Goal: Information Seeking & Learning: Learn about a topic

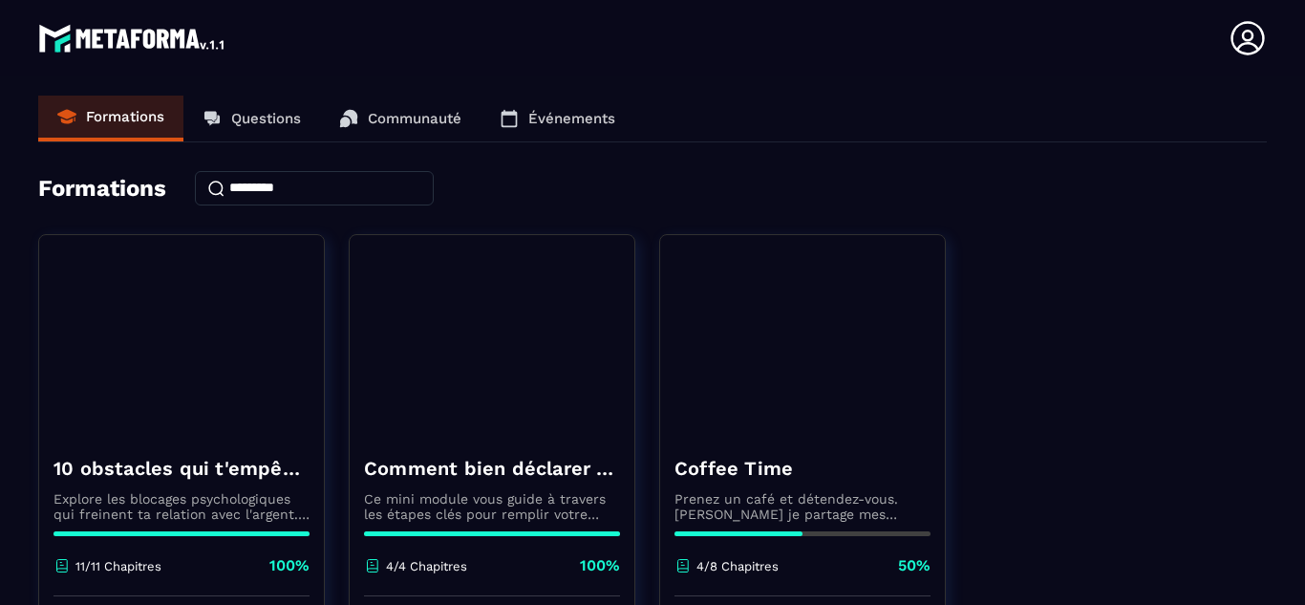
scroll to position [841, 0]
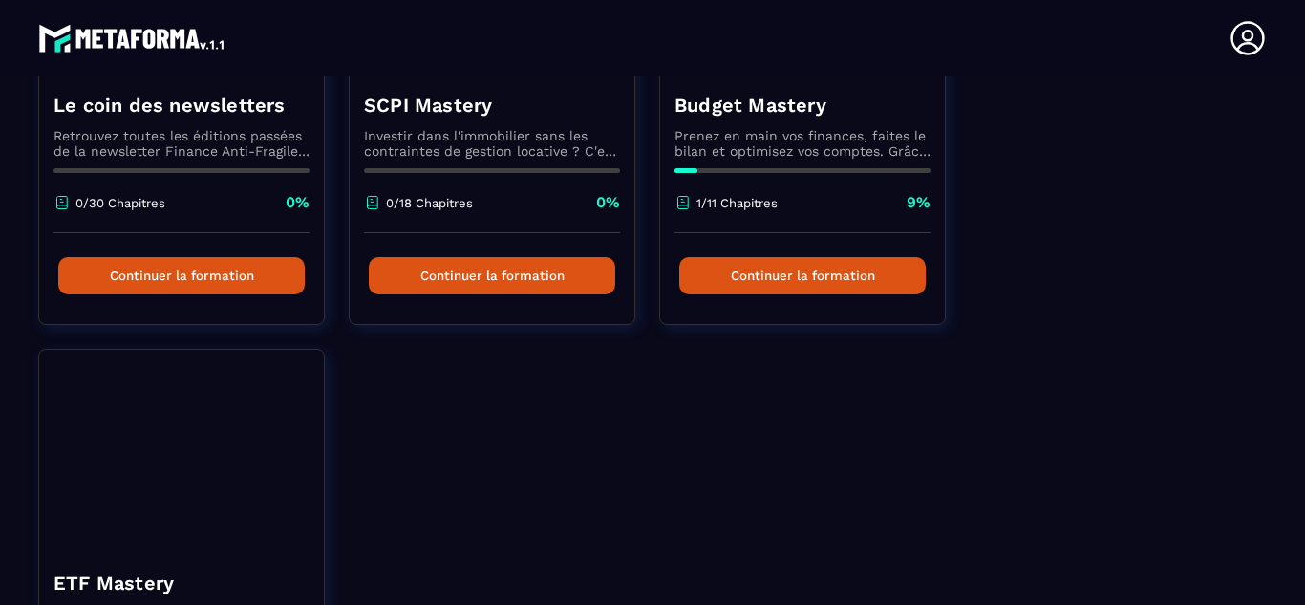
click at [759, 499] on div "10 obstacles qui t'empêche de vivre ta vie Explore les blocages psychologiques …" at bounding box center [652, 109] width 1229 height 1433
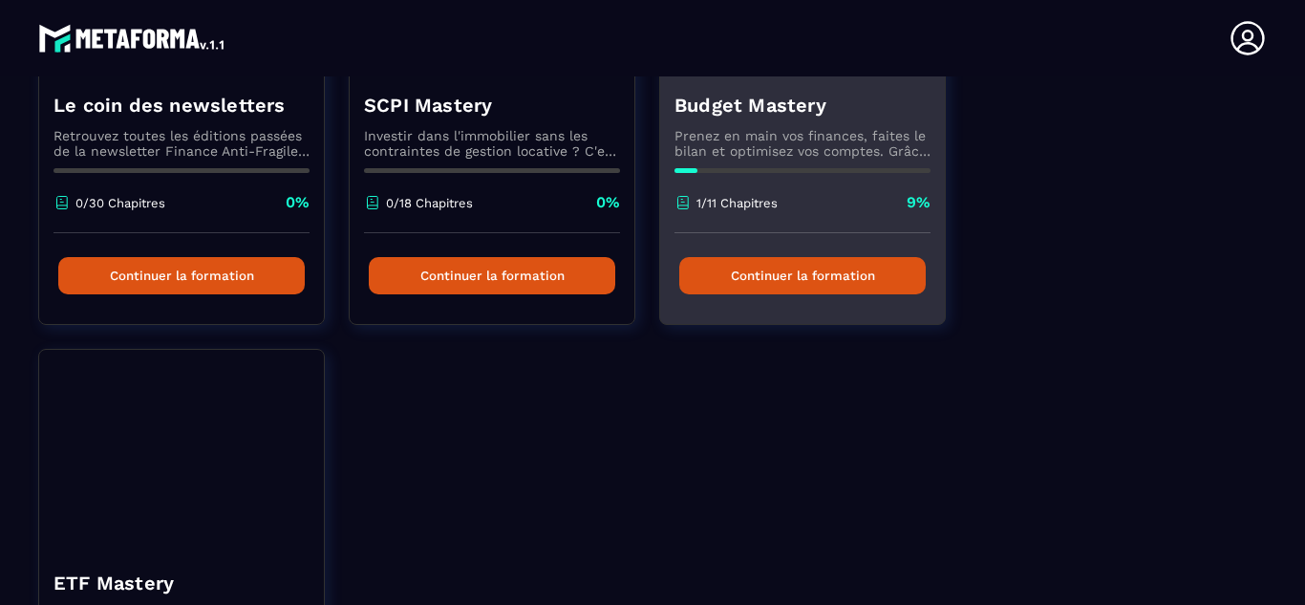
scroll to position [623, 0]
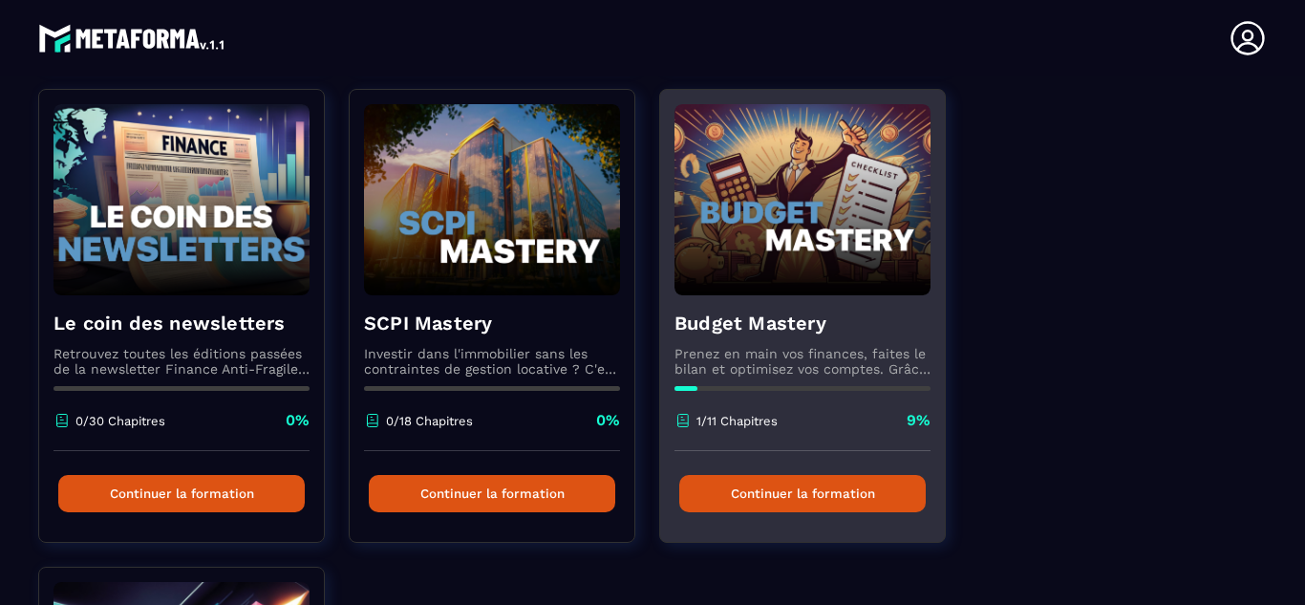
click at [780, 489] on button "Continuer la formation" at bounding box center [802, 493] width 246 height 37
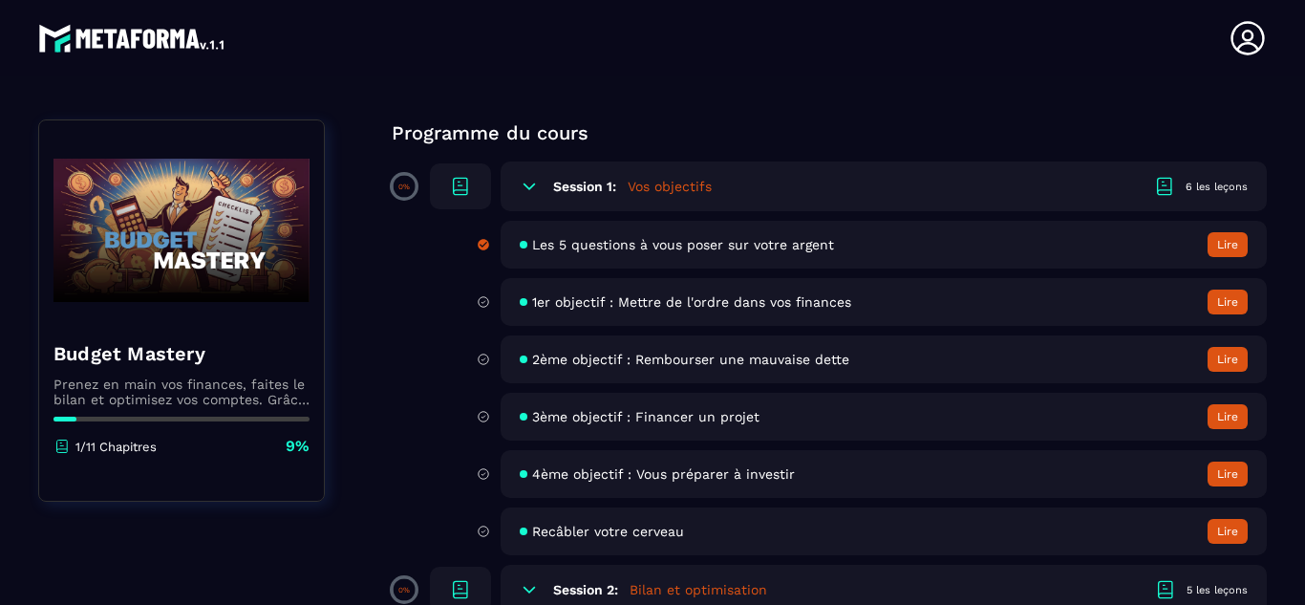
scroll to position [155, 0]
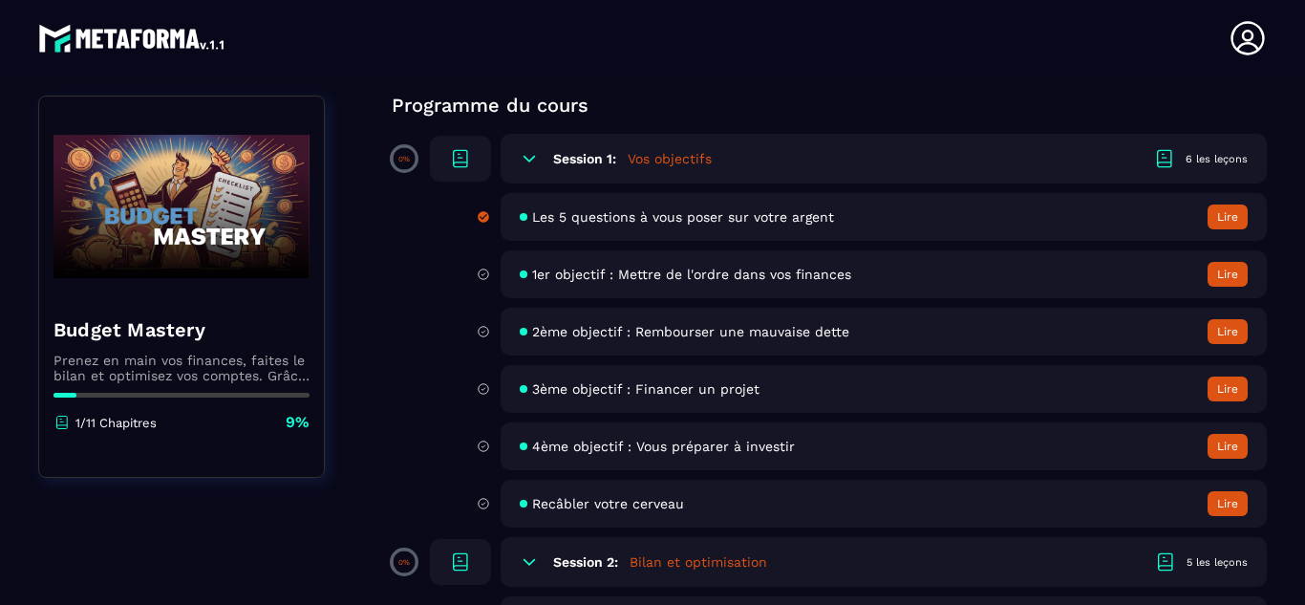
click at [1225, 276] on button "Lire" at bounding box center [1228, 274] width 40 height 25
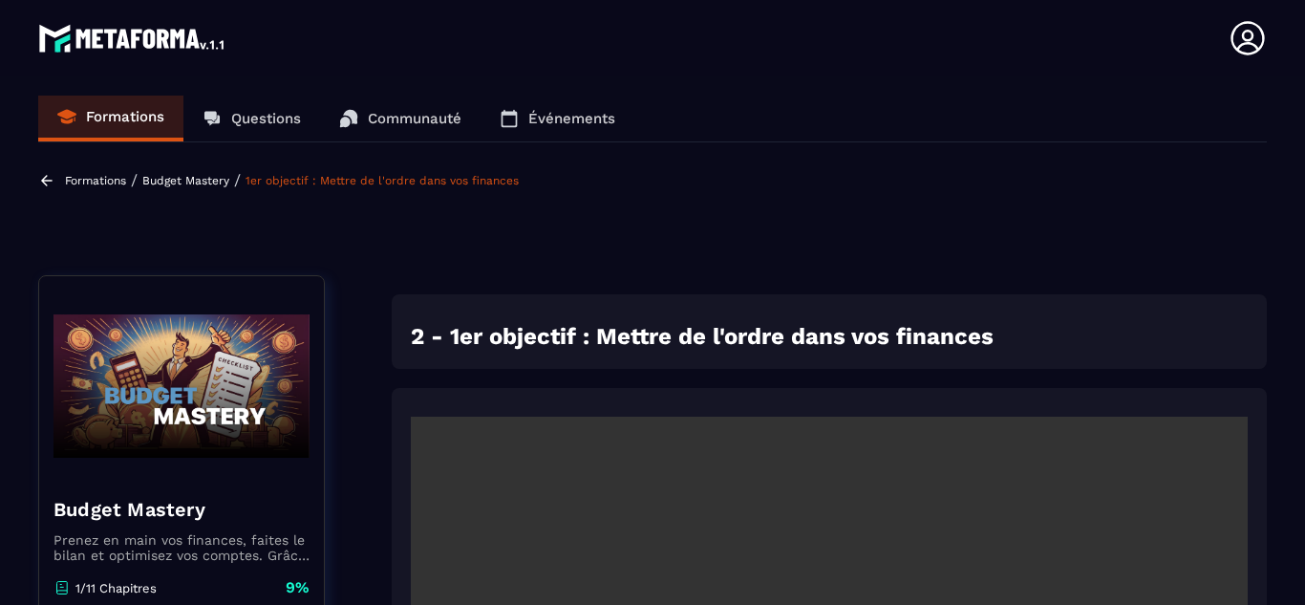
scroll to position [8, 0]
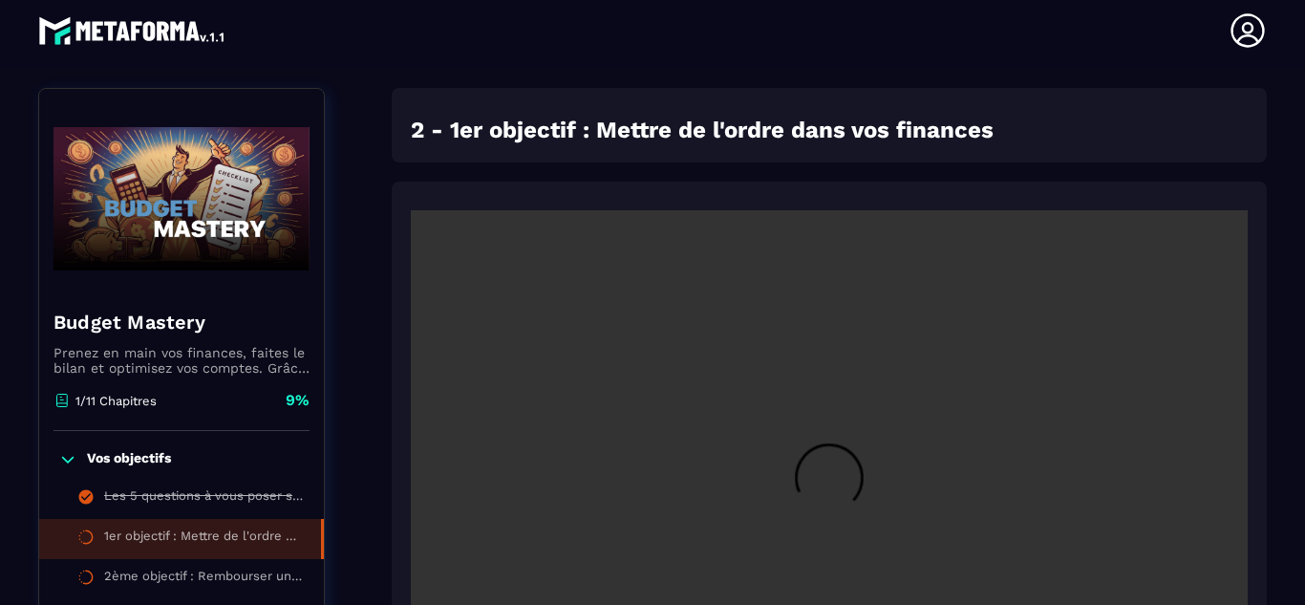
click at [1287, 326] on section "Formations Questions Communauté Événements Formations / Budget Mastery / 1er ob…" at bounding box center [652, 337] width 1305 height 536
click at [1288, 335] on section "Formations Questions Communauté Événements Formations / Budget Mastery / 1er ob…" at bounding box center [652, 337] width 1305 height 536
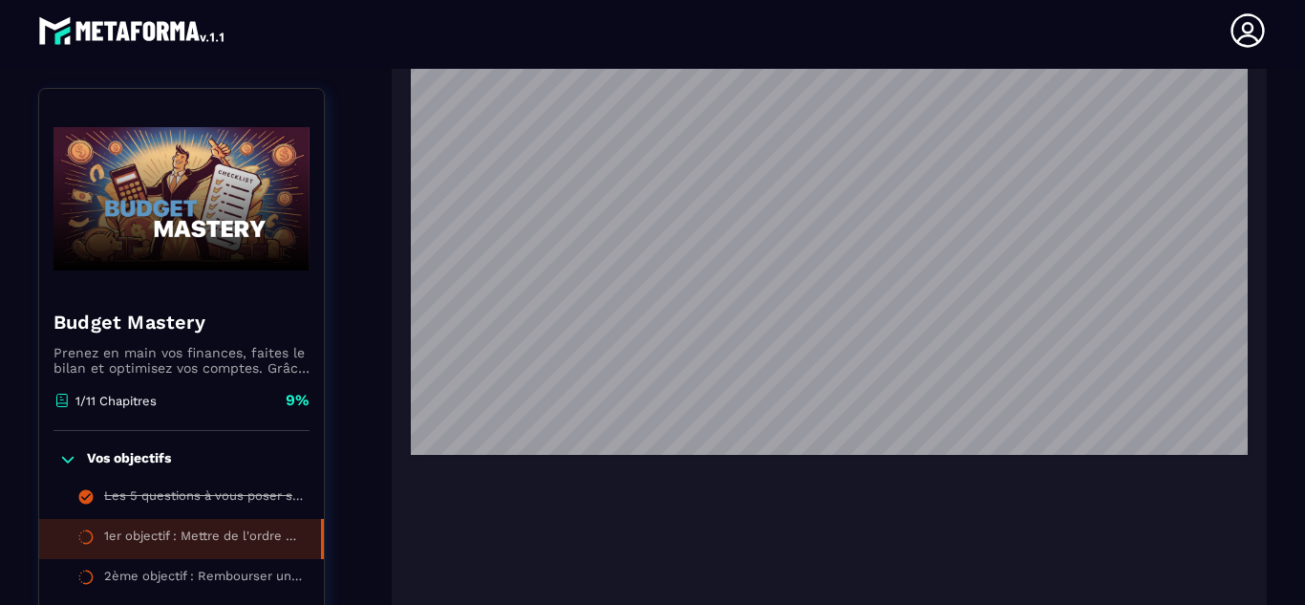
scroll to position [2058, 0]
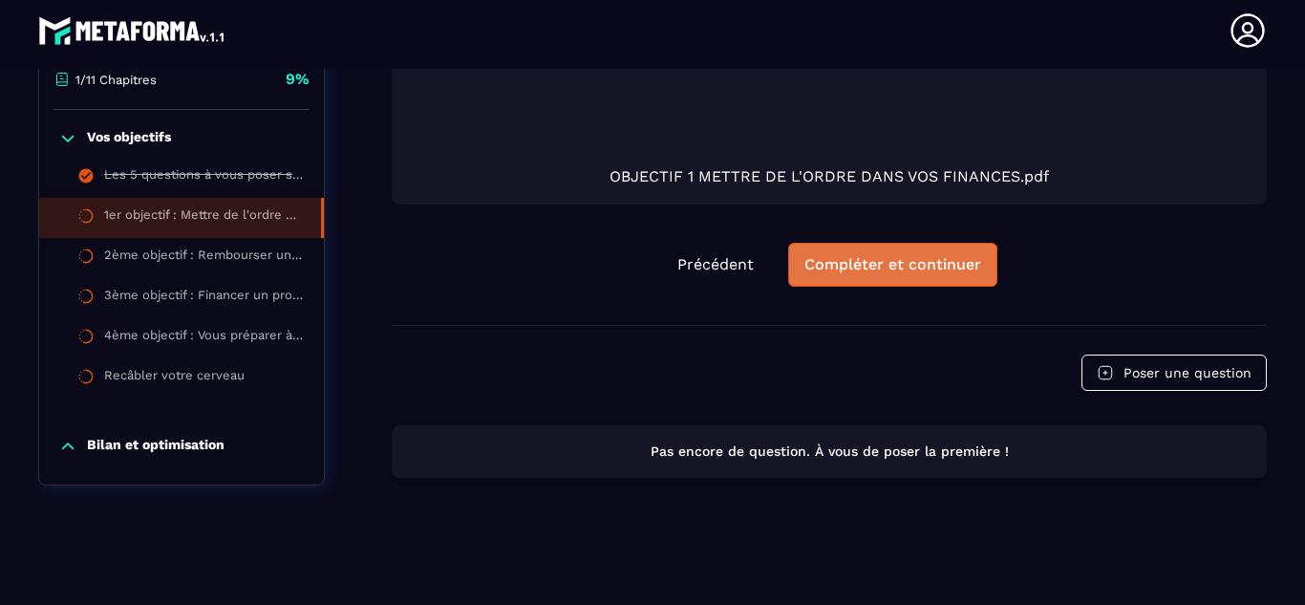
click at [866, 280] on button "Compléter et continuer" at bounding box center [892, 265] width 209 height 44
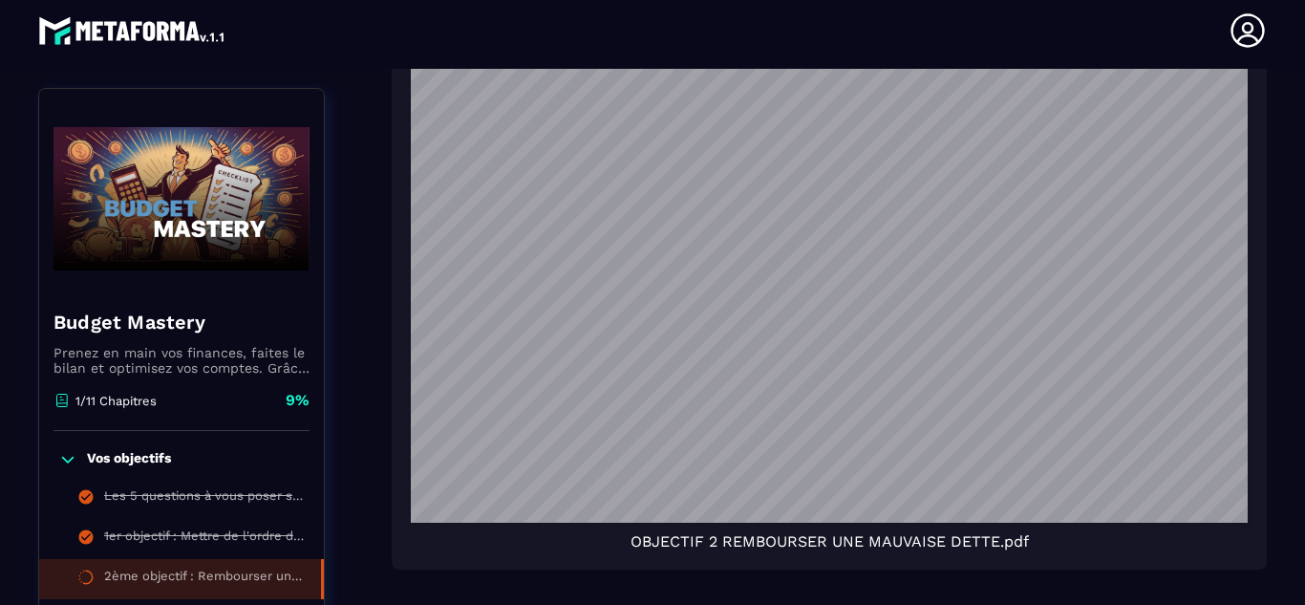
scroll to position [1697, 0]
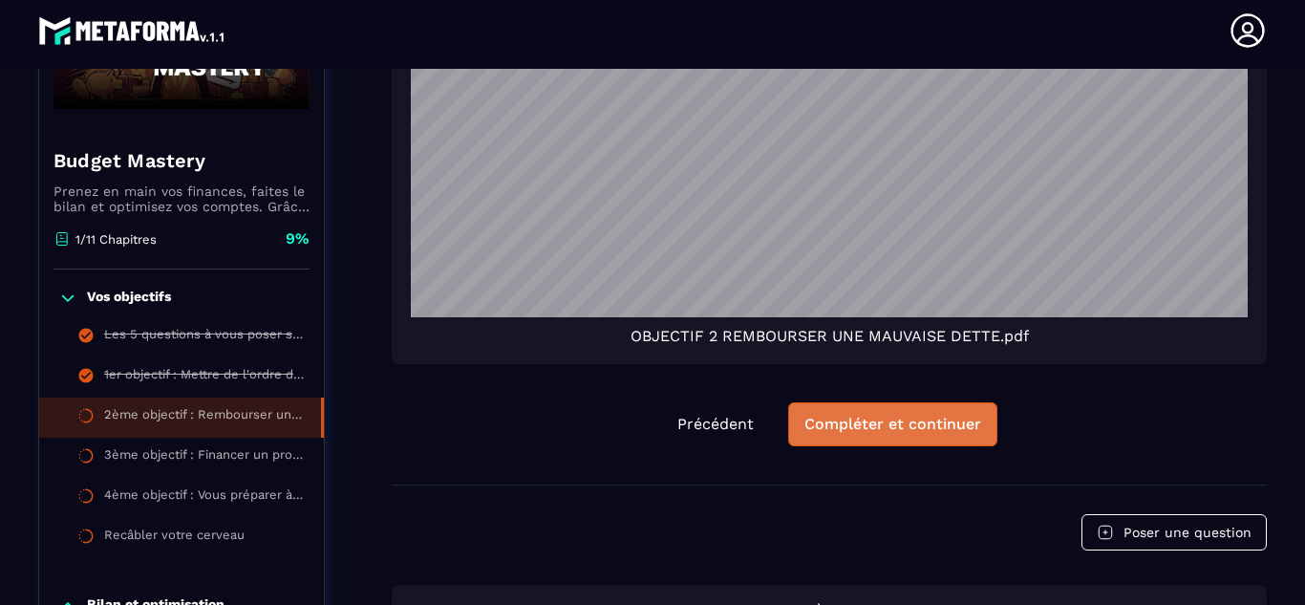
click at [846, 433] on div "Compléter et continuer" at bounding box center [892, 424] width 177 height 19
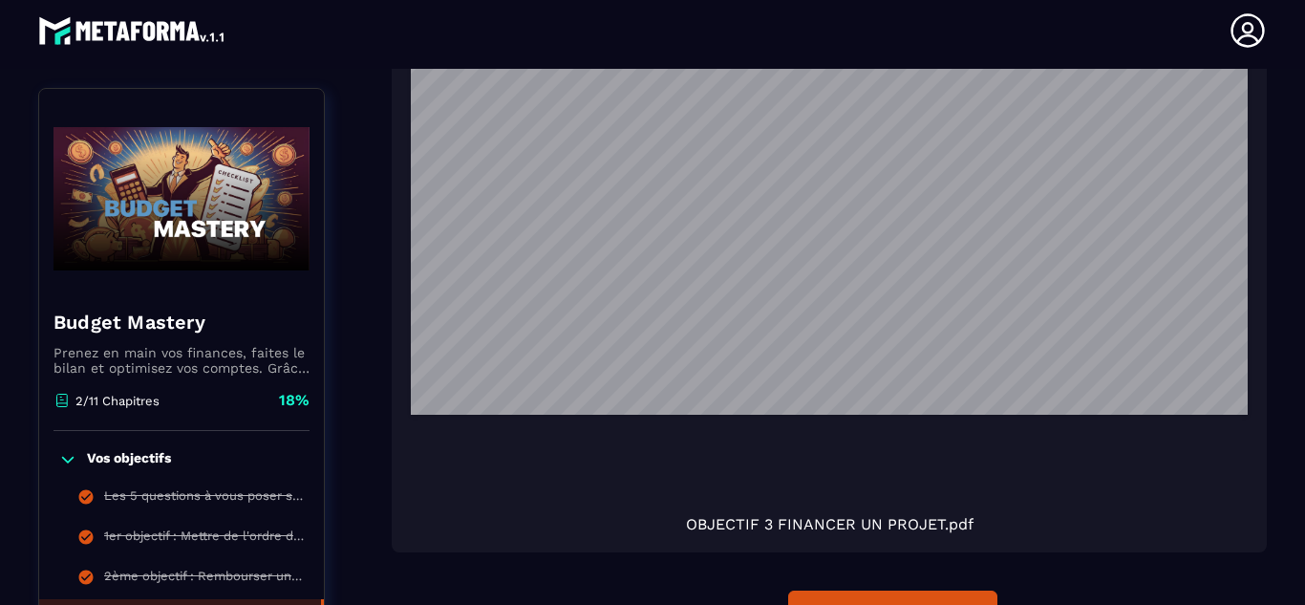
scroll to position [1989, 0]
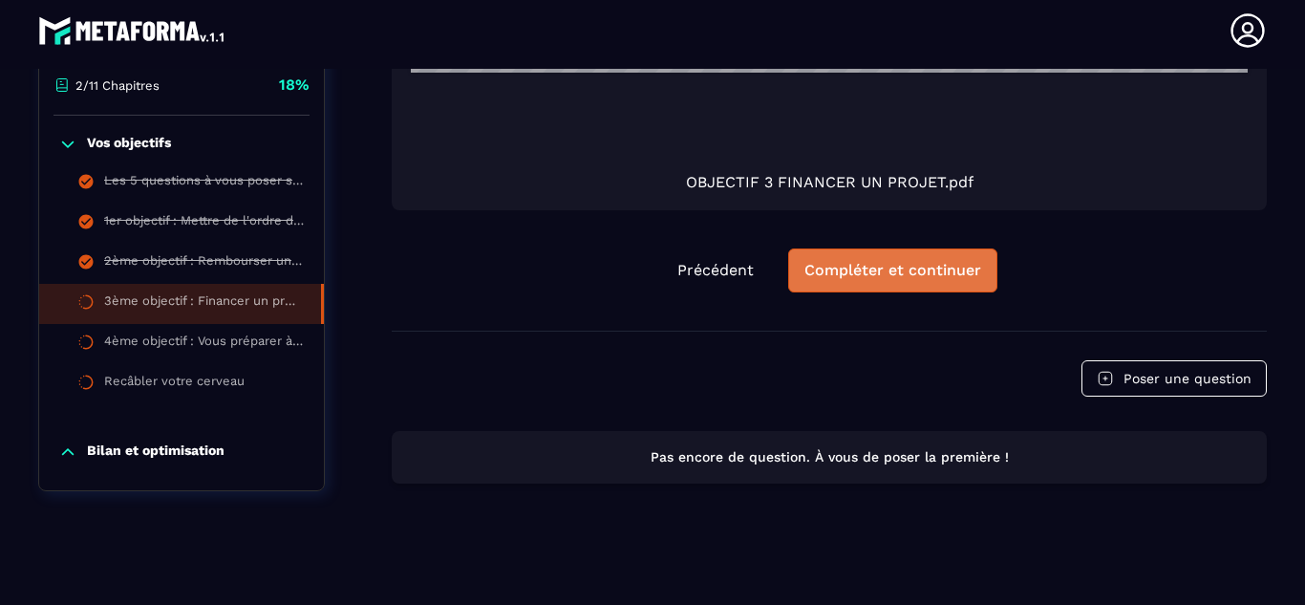
click at [909, 268] on div "Compléter et continuer" at bounding box center [892, 270] width 177 height 19
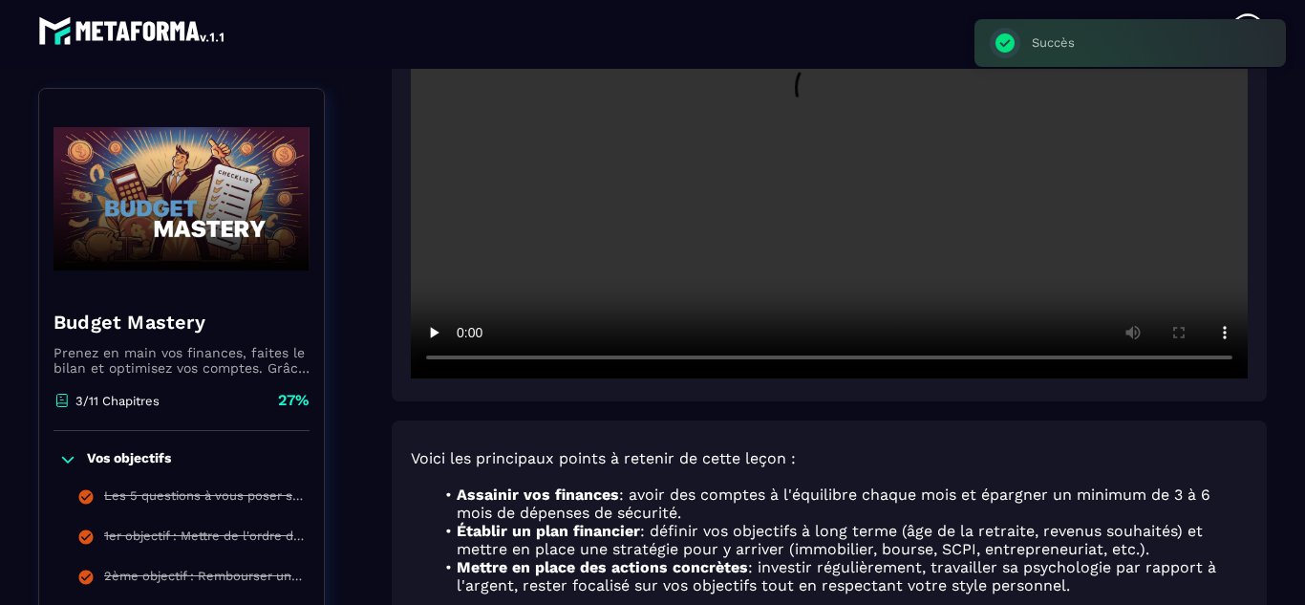
scroll to position [589, 0]
